Goal: Use online tool/utility: Utilize a website feature to perform a specific function

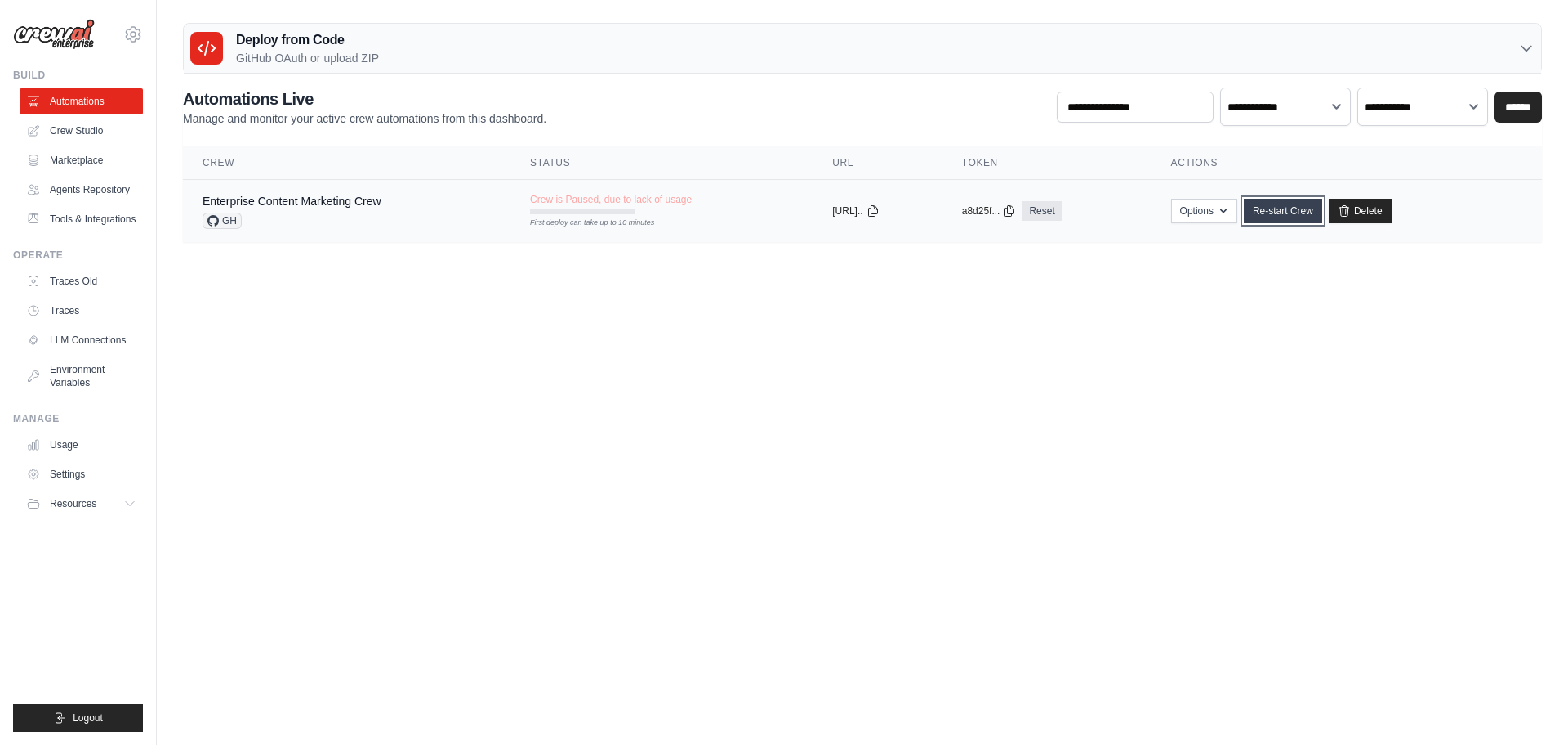
click at [995, 223] on link "Re-start Crew" at bounding box center [1283, 211] width 78 height 25
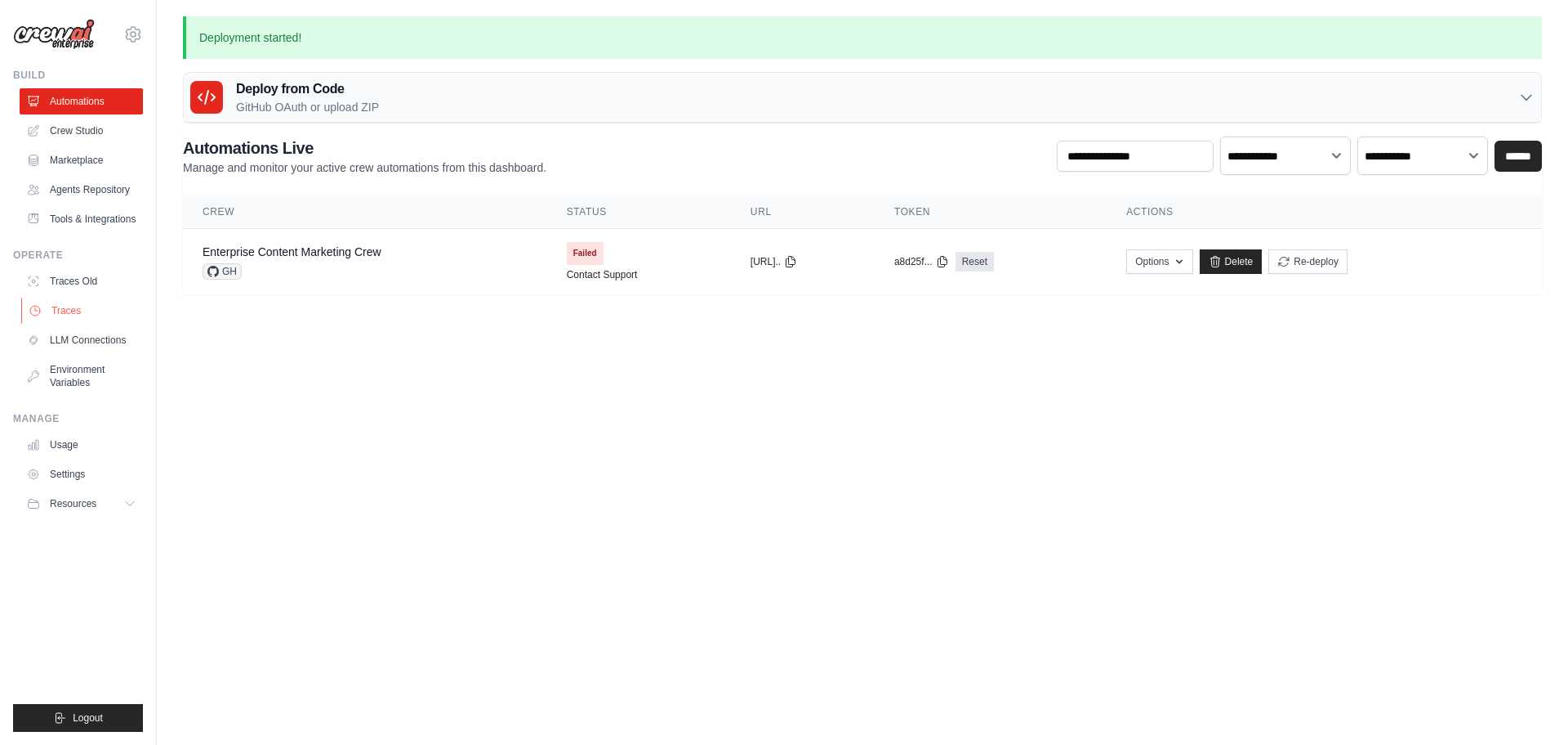
click at [86, 324] on link "Traces" at bounding box center [83, 310] width 123 height 26
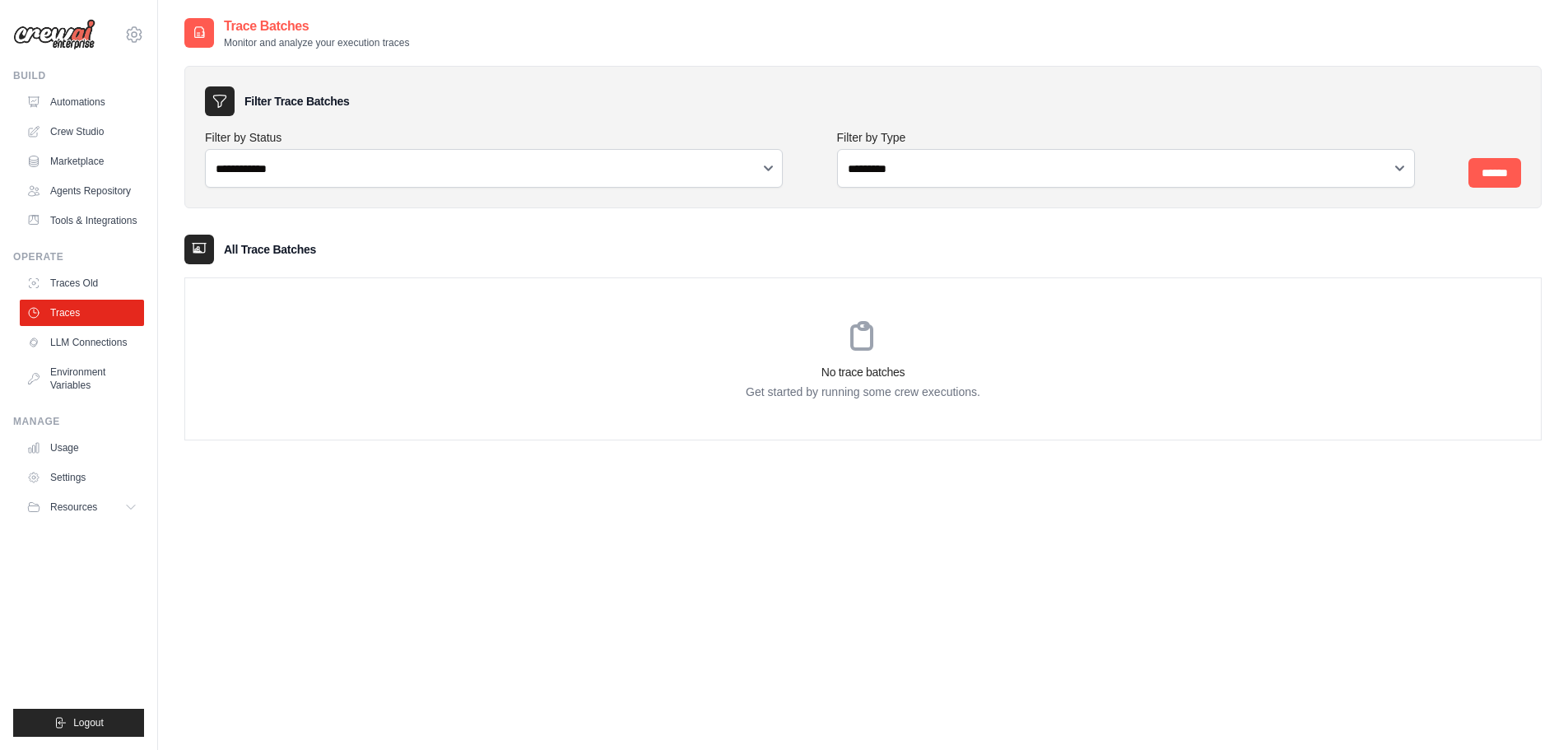
click at [120, 296] on link "Traces Old" at bounding box center [82, 282] width 124 height 26
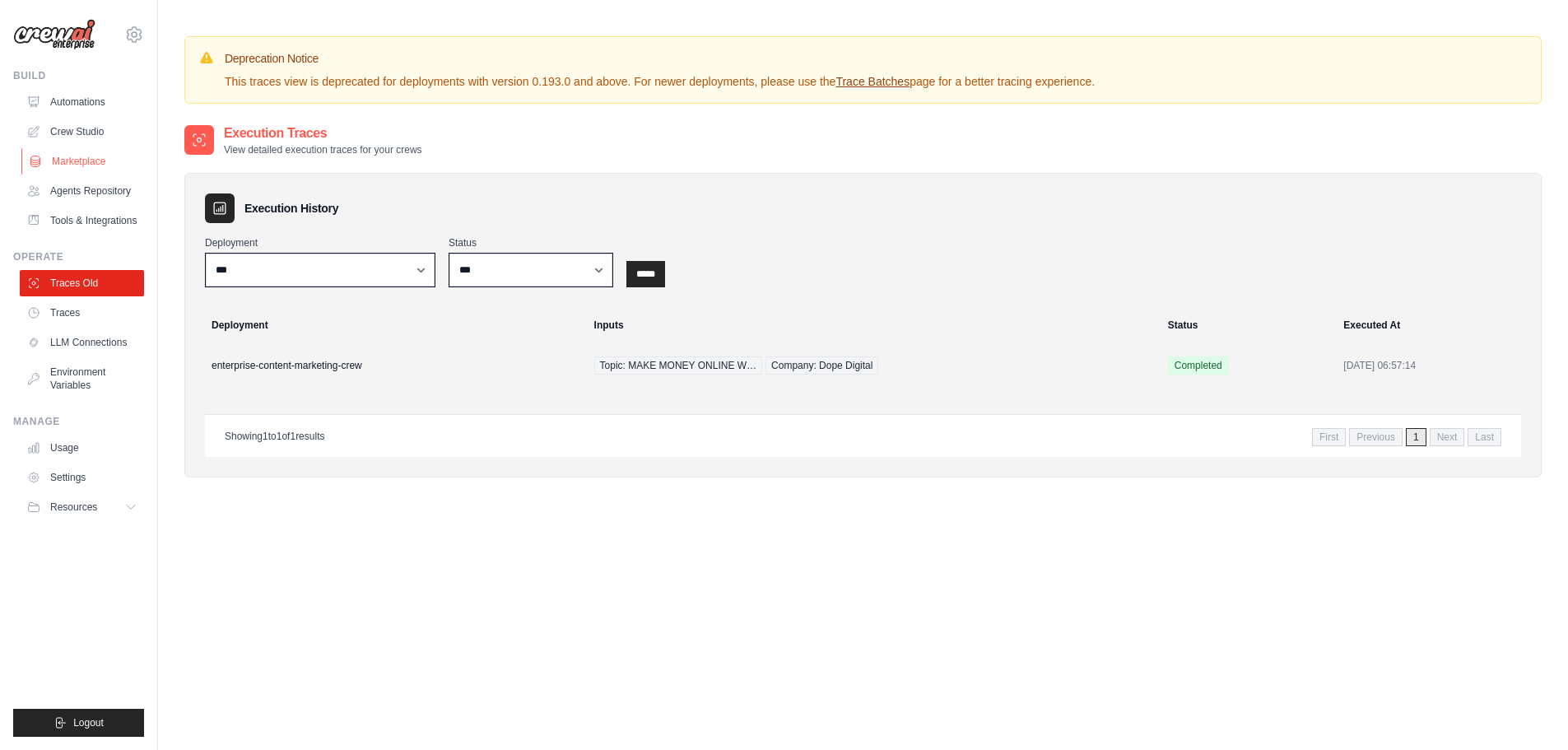
click at [97, 174] on link "Marketplace" at bounding box center [83, 161] width 124 height 26
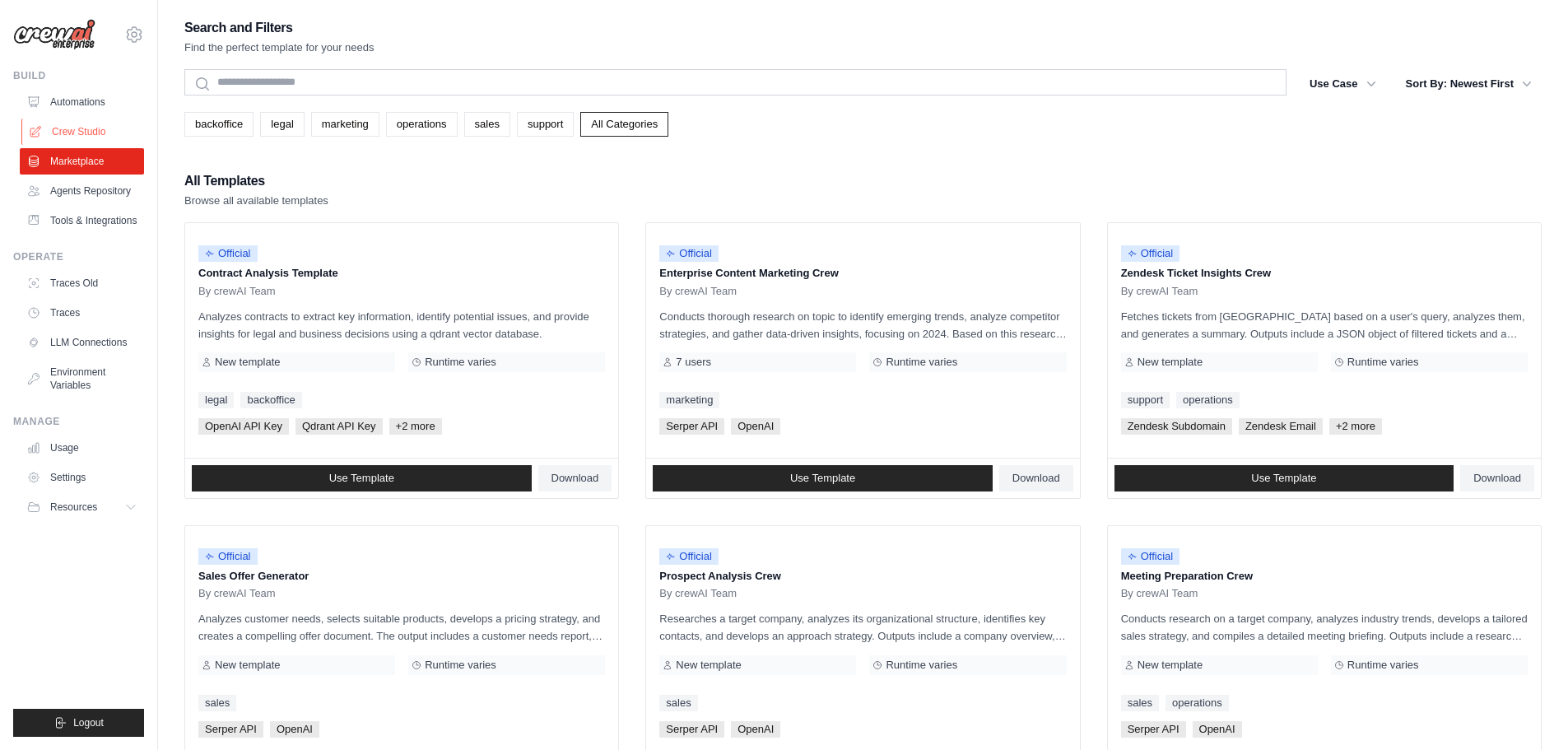
click at [95, 145] on link "Crew Studio" at bounding box center [83, 132] width 124 height 26
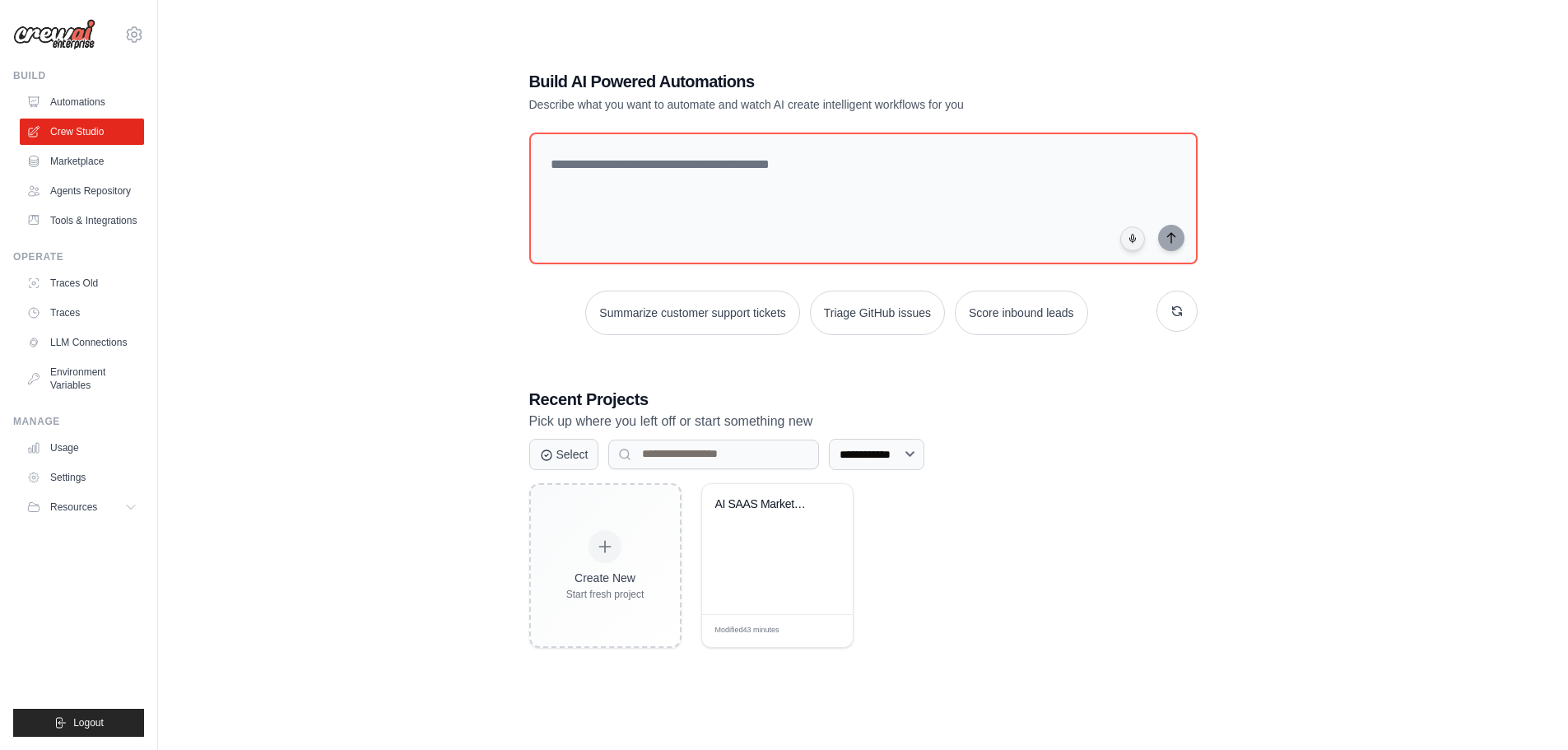
scroll to position [104, 0]
click at [771, 599] on div "AI SAAS Market Intelligence Generat..." at bounding box center [777, 549] width 151 height 130
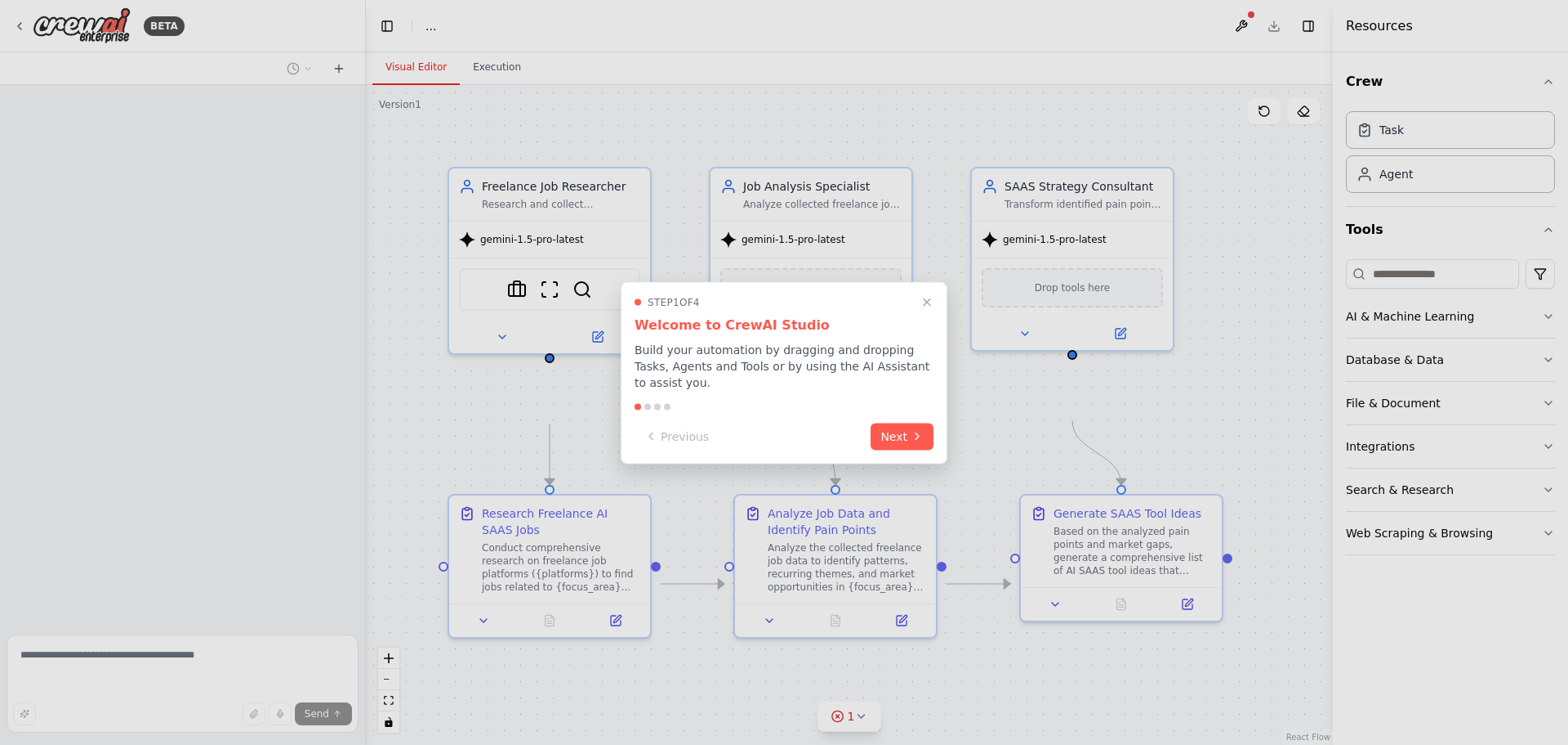
click at [922, 295] on icon "Close walkthrough" at bounding box center [927, 301] width 13 height 13
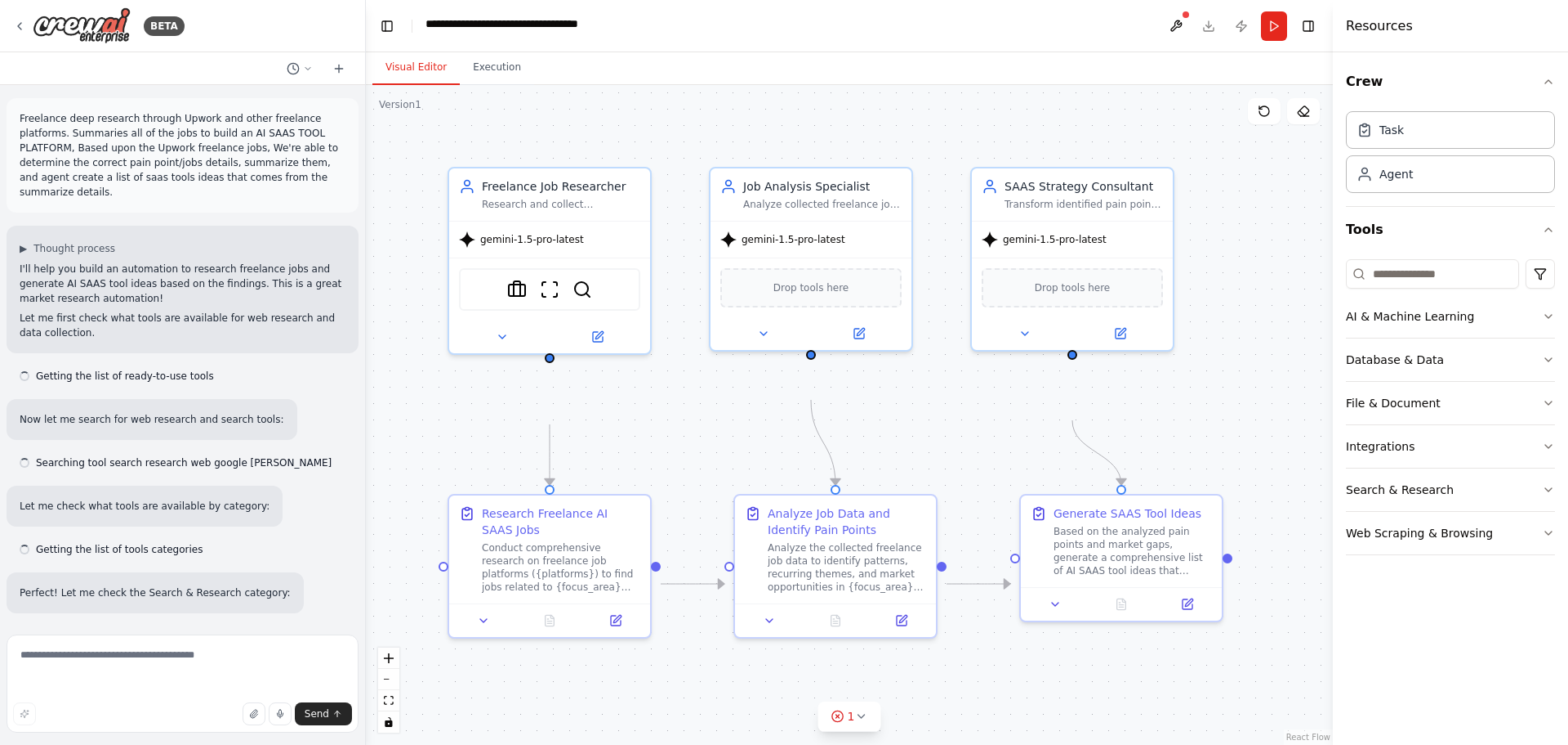
scroll to position [2649, 0]
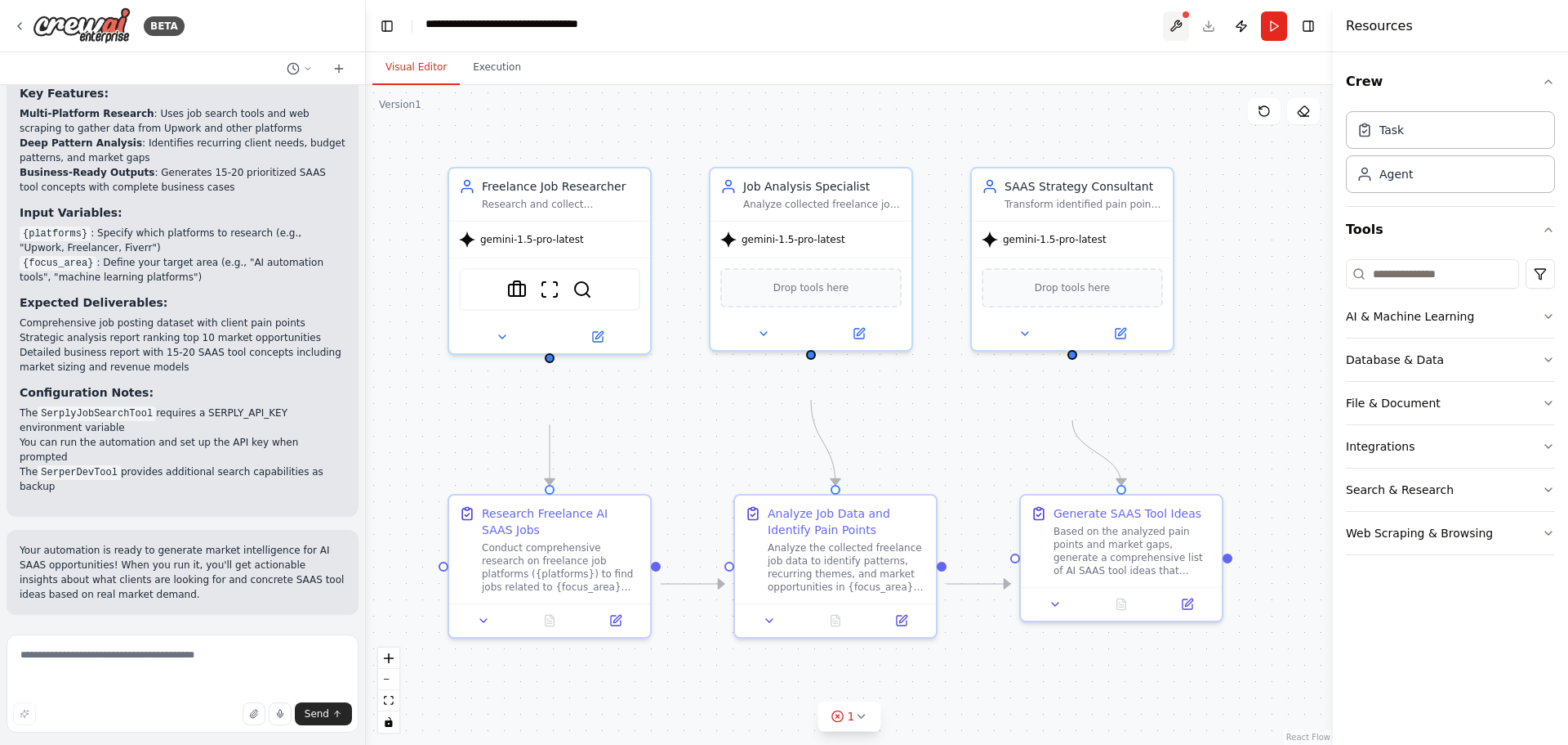
click at [1164, 32] on button at bounding box center [1176, 26] width 26 height 29
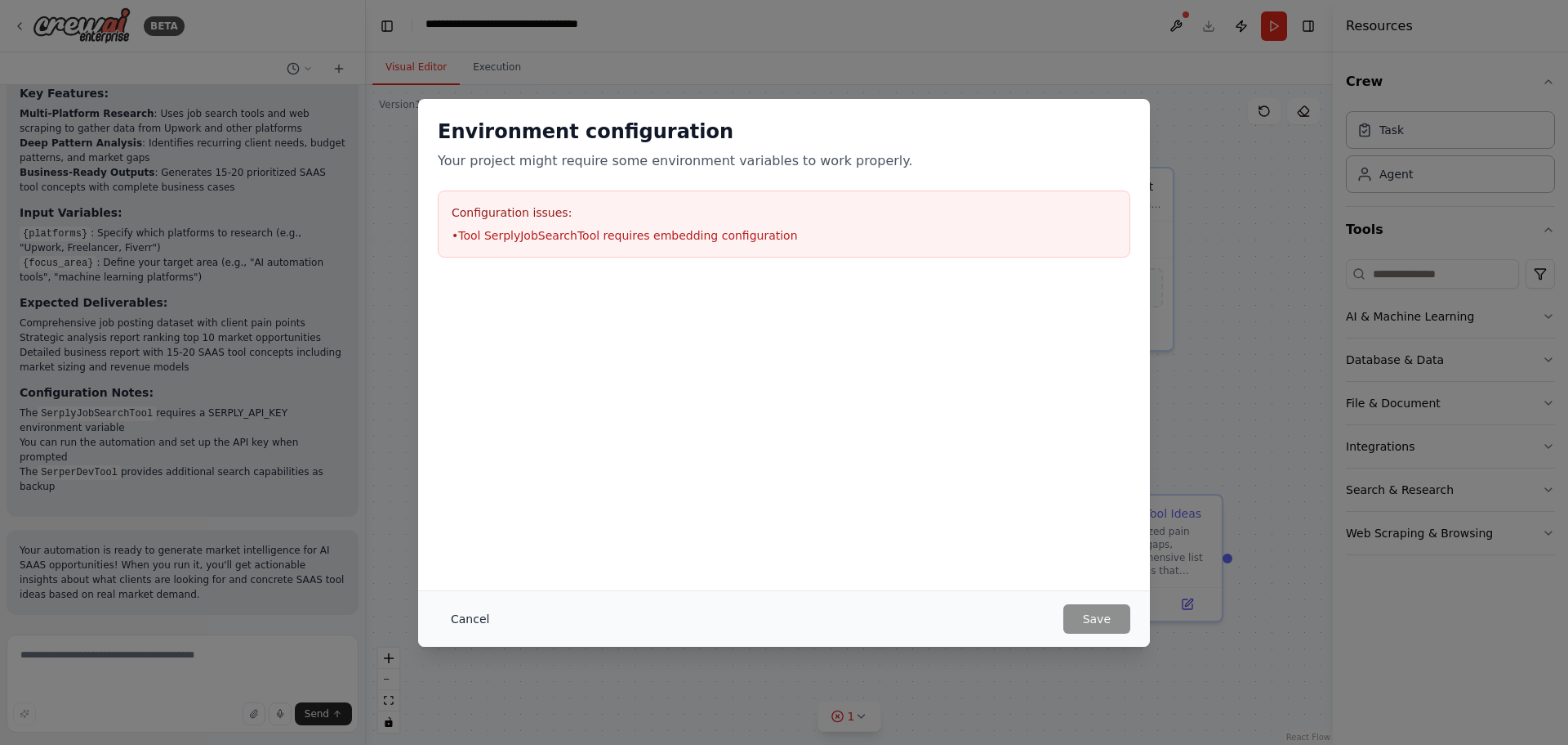
click at [438, 605] on button "Cancel" at bounding box center [470, 619] width 64 height 29
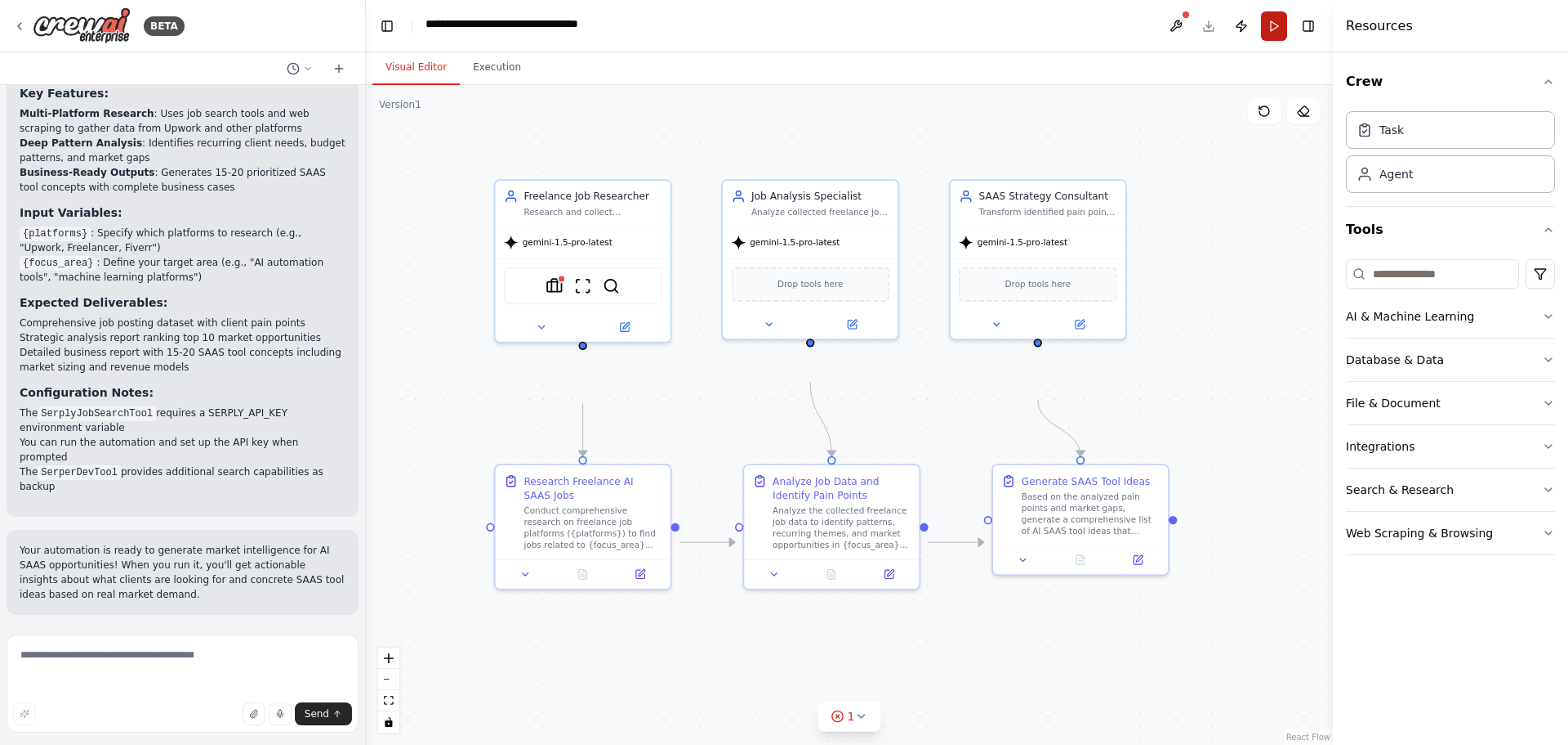
click at [1266, 34] on button "Run" at bounding box center [1274, 26] width 26 height 29
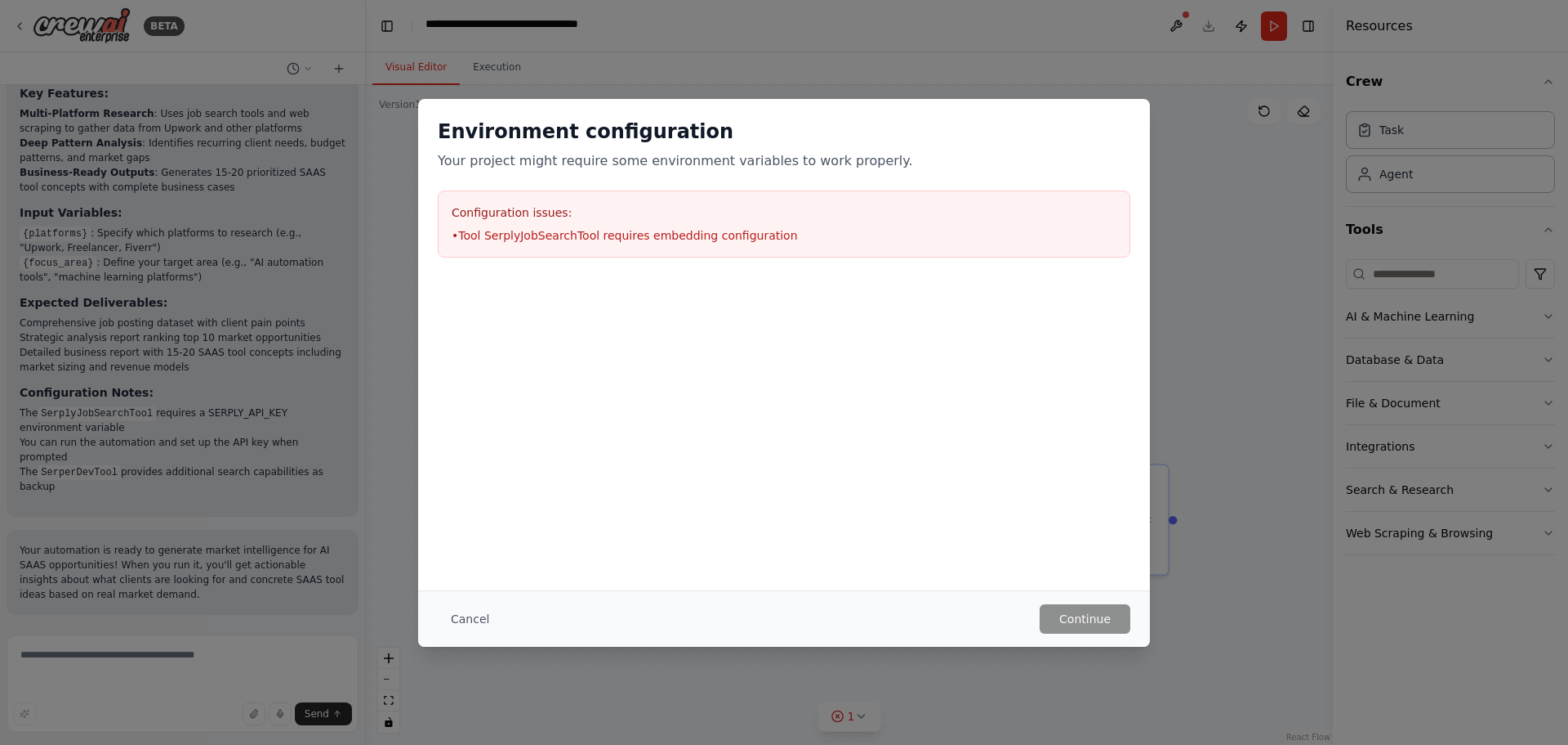
click at [1268, 496] on div "Environment configuration Your project might require some environment variables…" at bounding box center [784, 372] width 1568 height 745
click at [438, 613] on button "Cancel" at bounding box center [470, 619] width 64 height 29
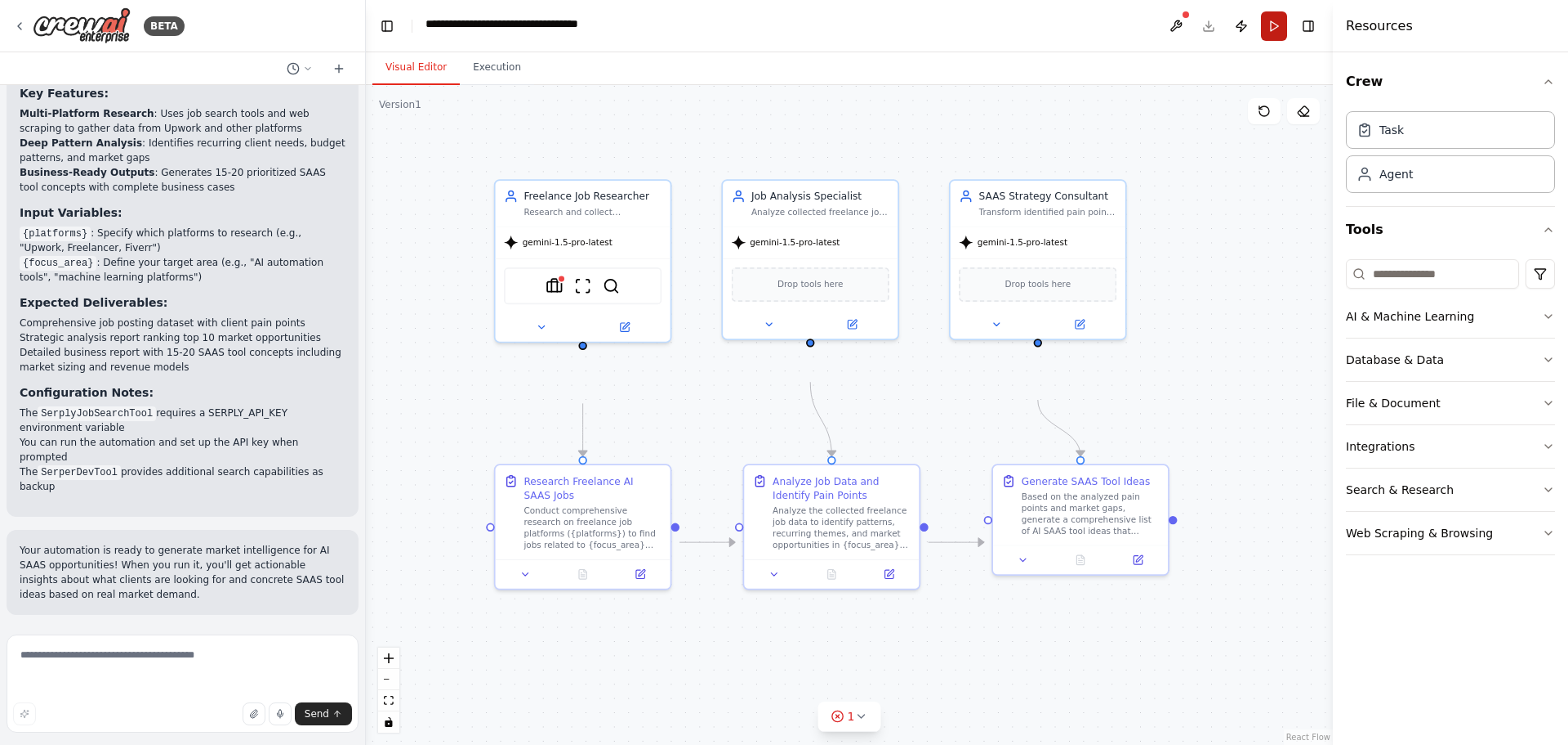
click at [1261, 30] on button "Run" at bounding box center [1274, 26] width 26 height 29
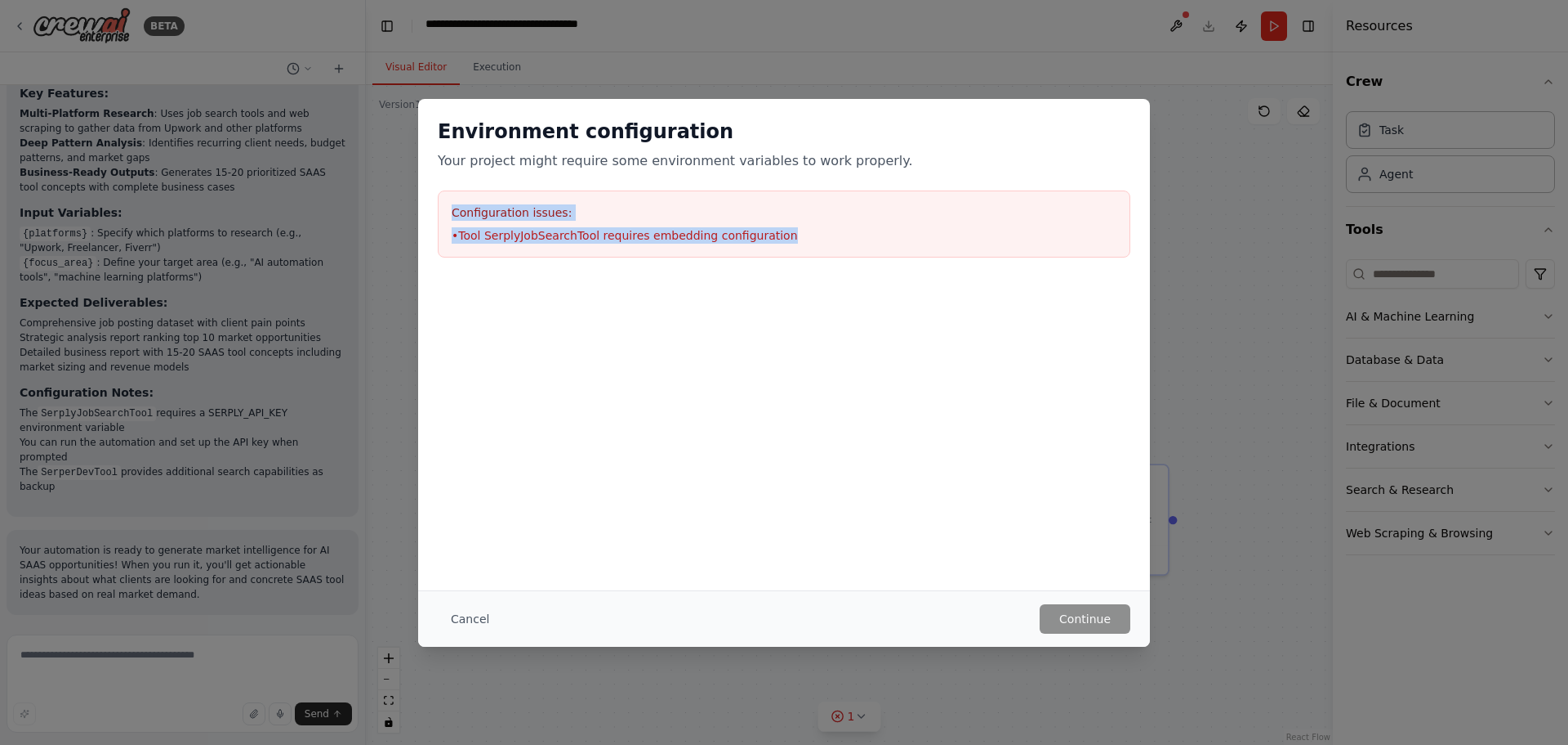
drag, startPoint x: 768, startPoint y: 271, endPoint x: 365, endPoint y: 242, distance: 404.0
click at [438, 242] on div "Configuration issues: • Tool SerplyJobSearchTool requires embedding configurati…" at bounding box center [784, 224] width 693 height 67
copy div "Configuration issues: • Tool SerplyJobSearchTool requires embedding configurati…"
click at [438, 613] on button "Cancel" at bounding box center [470, 619] width 64 height 29
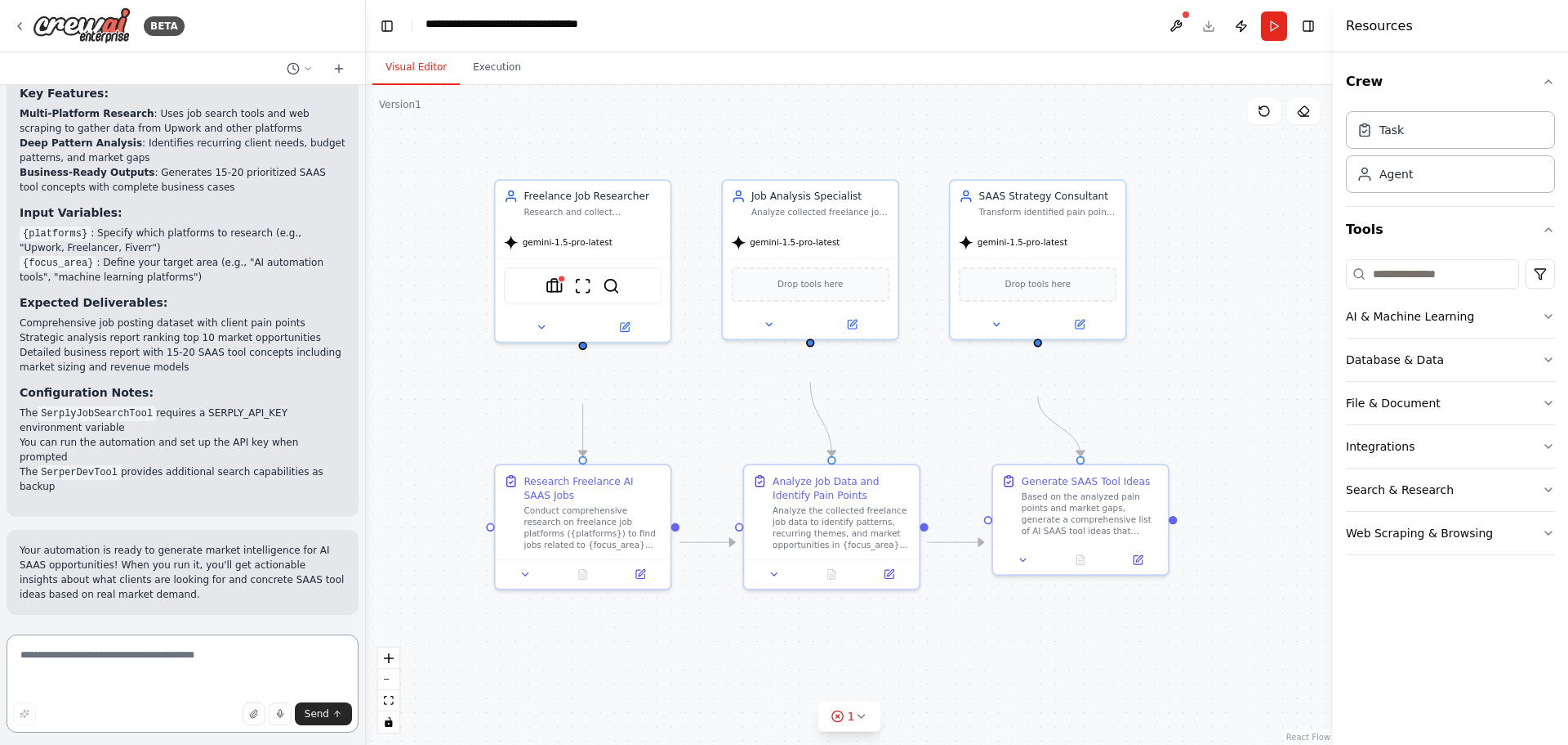
paste textarea "**********"
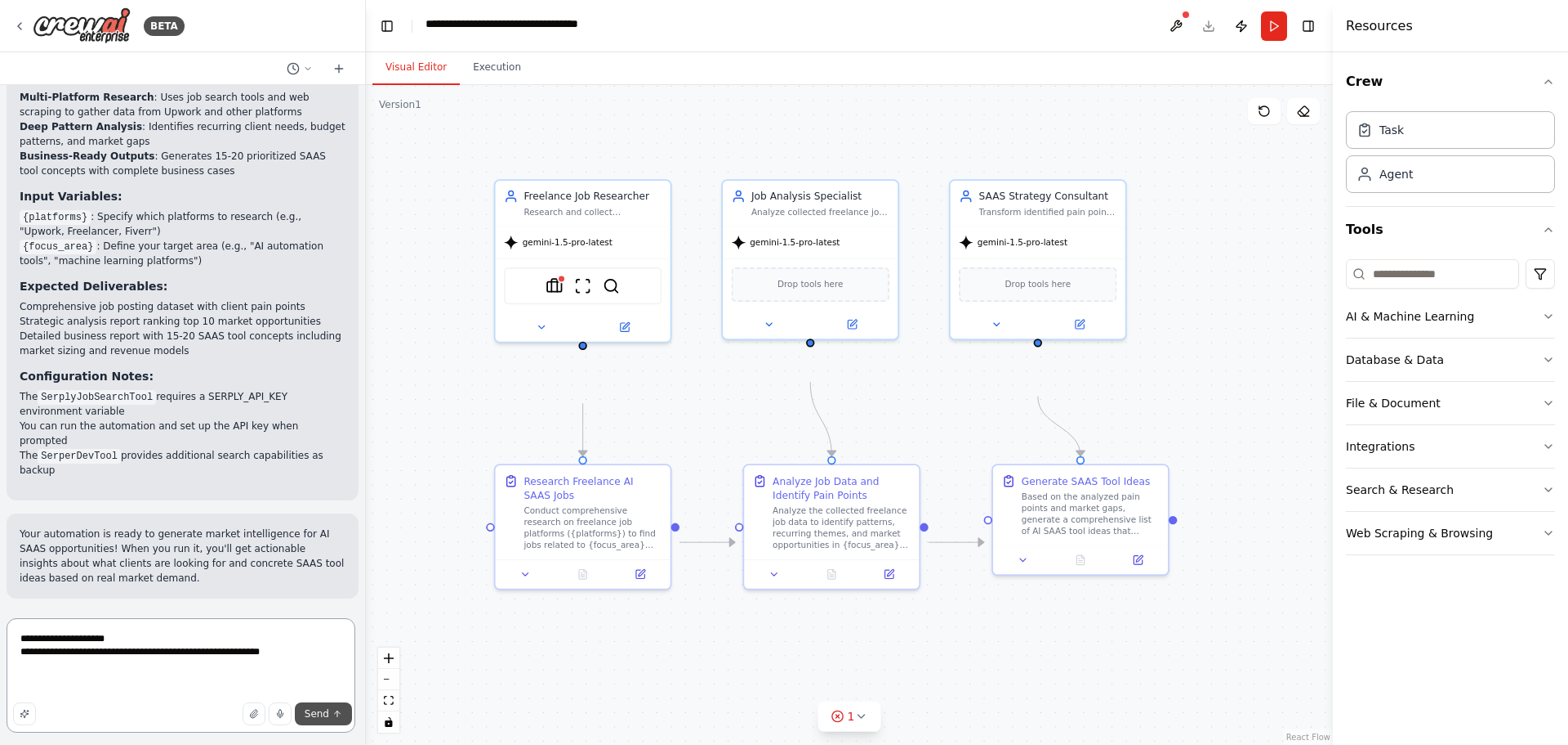
type textarea "**********"
click at [318, 708] on span "Send" at bounding box center [317, 713] width 24 height 13
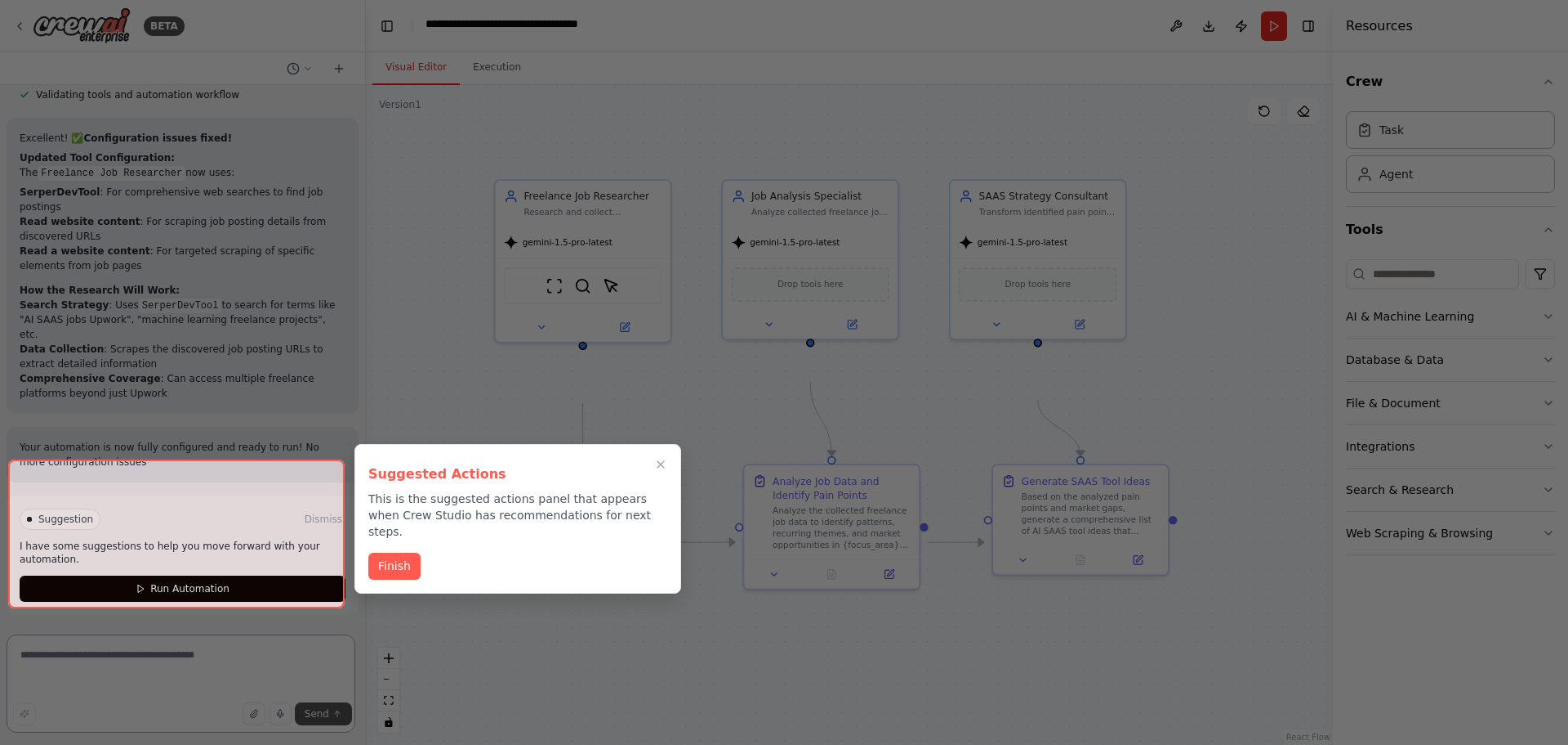
scroll to position [4036, 0]
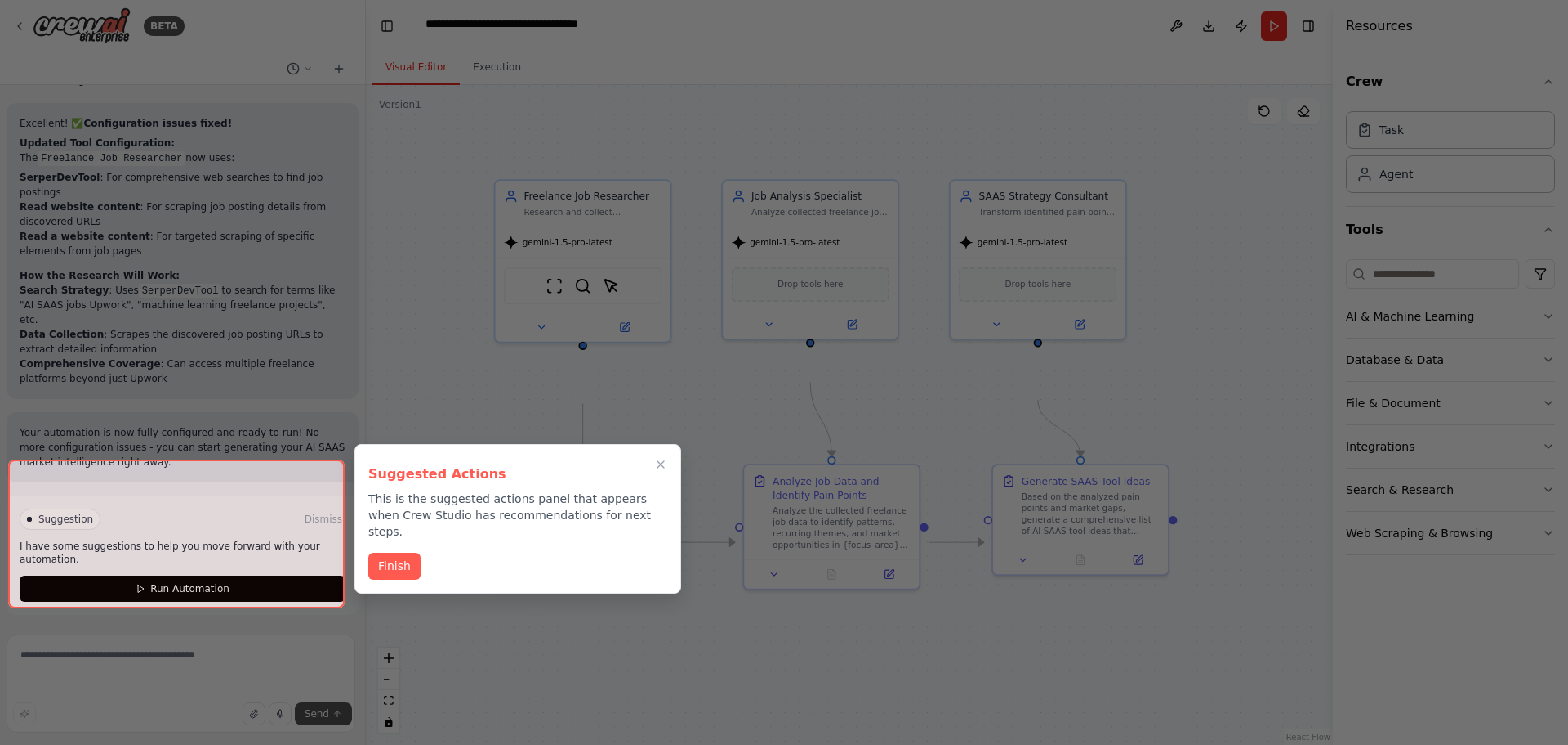
click at [322, 705] on div at bounding box center [784, 372] width 1568 height 745
click at [417, 578] on button "Finish" at bounding box center [394, 564] width 53 height 27
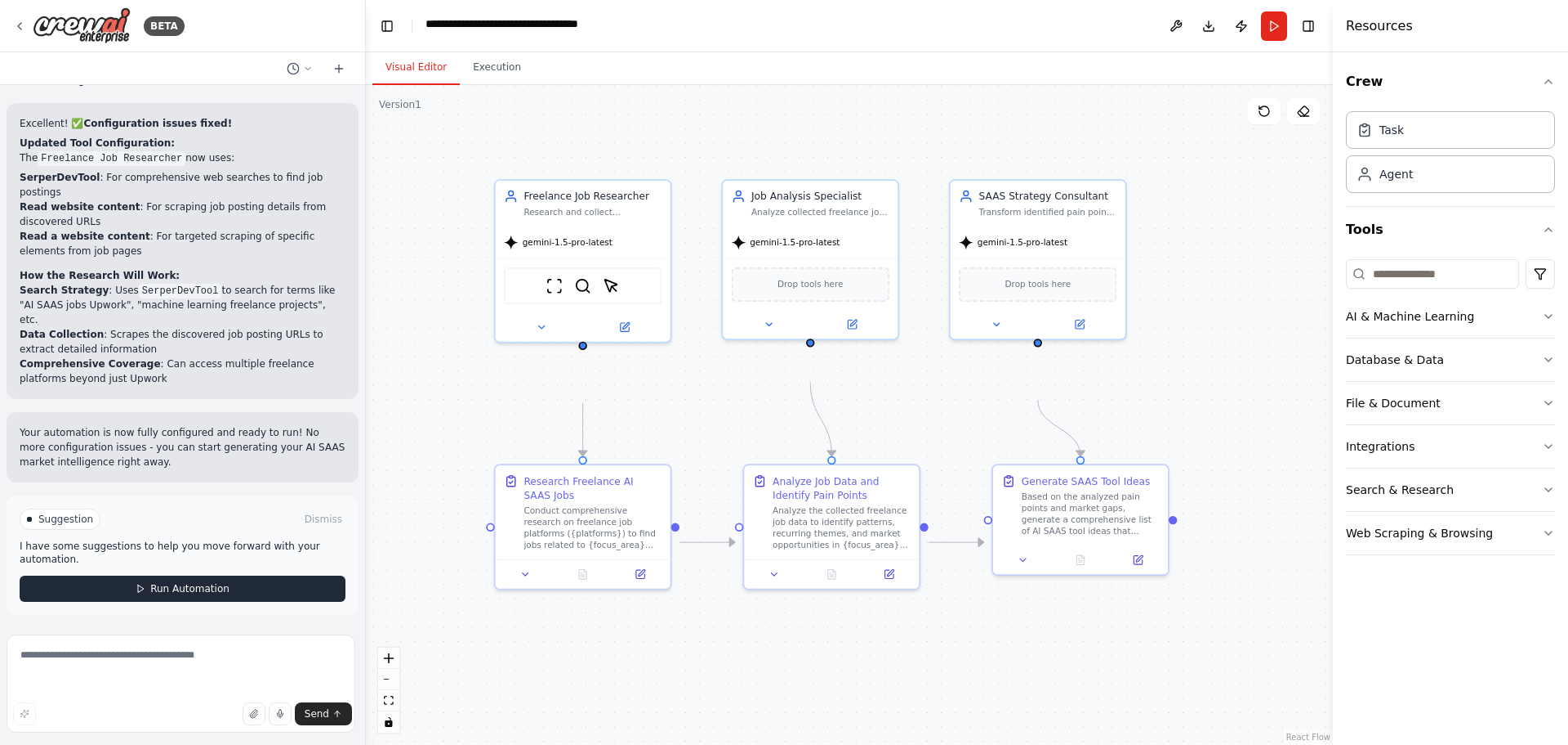
click at [309, 583] on button "Run Automation" at bounding box center [182, 588] width 326 height 26
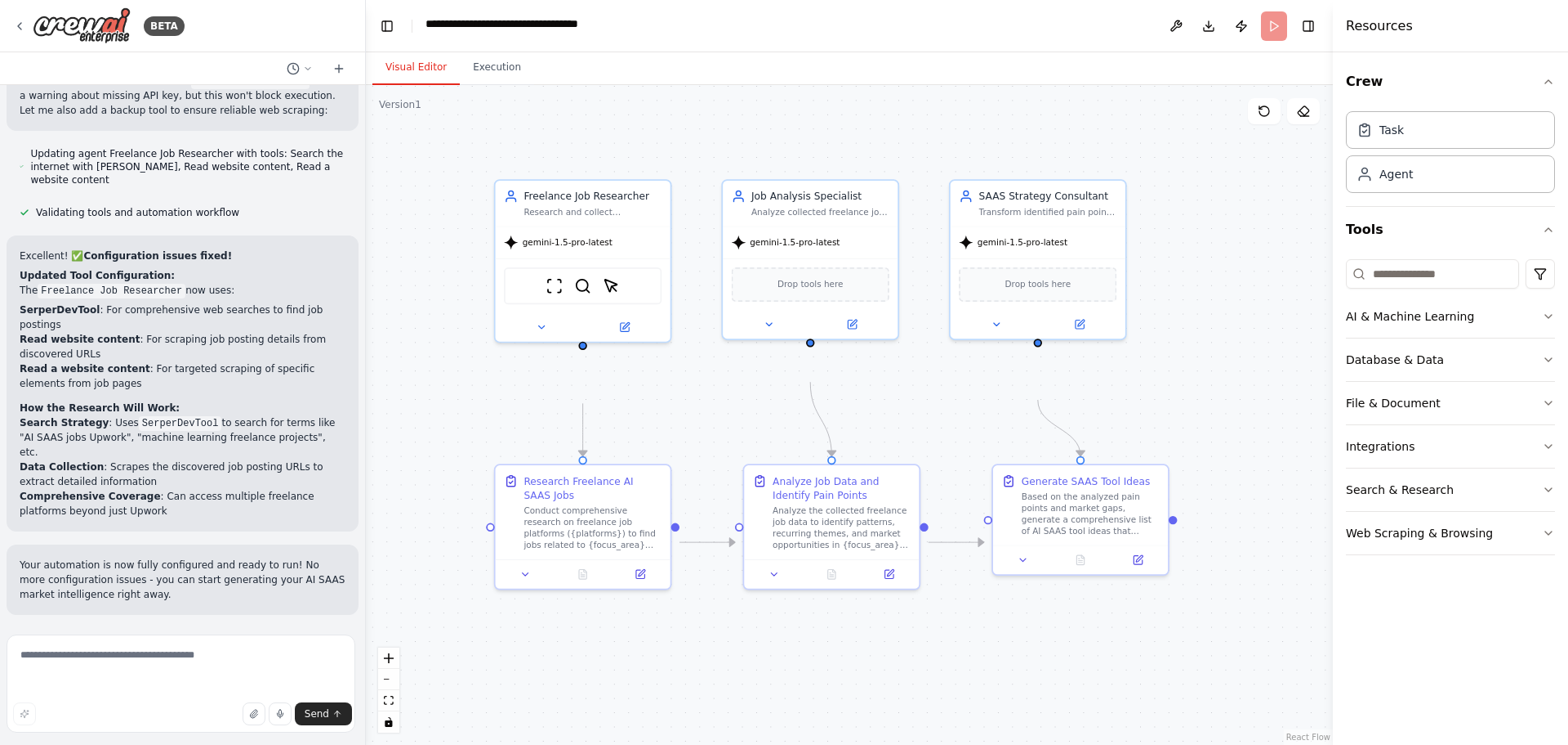
scroll to position [3871, 0]
